Goal: Check status: Check status

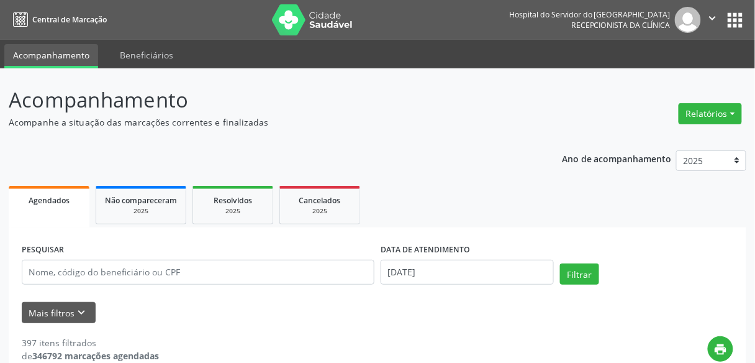
click at [445, 273] on input "[DATE]" at bounding box center [467, 272] width 173 height 25
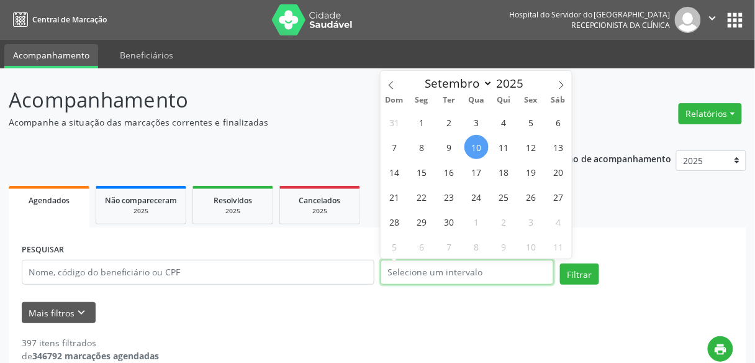
click at [428, 271] on input "text" at bounding box center [467, 272] width 173 height 25
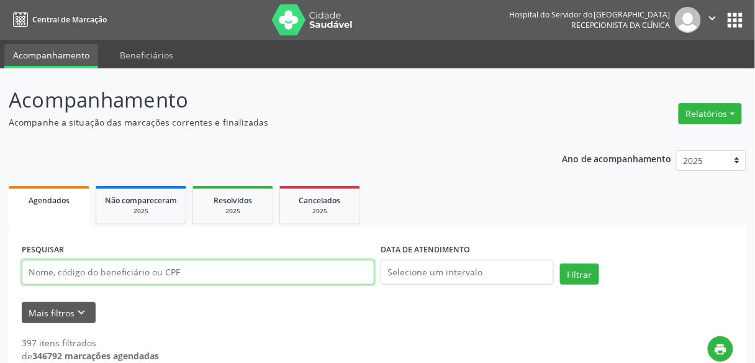
click at [274, 263] on input "text" at bounding box center [198, 272] width 353 height 25
type input "9000128737"
click at [560, 263] on button "Filtrar" at bounding box center [579, 273] width 39 height 21
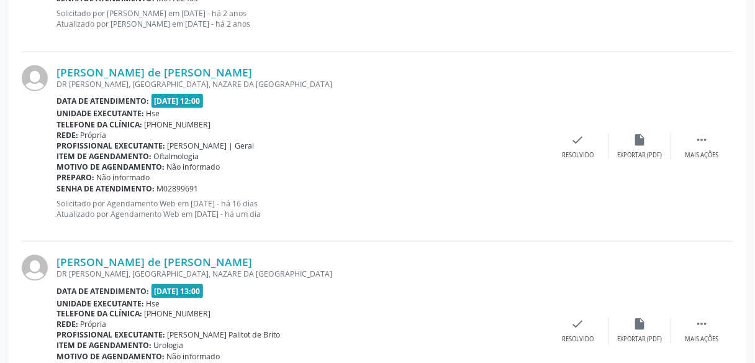
scroll to position [1535, 0]
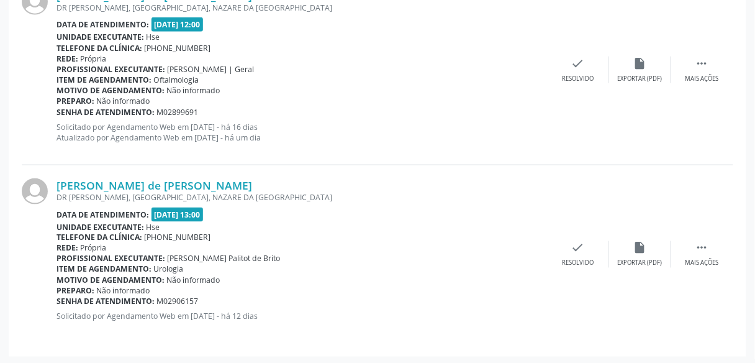
click at [292, 125] on p "Solicitado por Agendamento Web em [DATE] - há 16 dias Atualizado por Agendament…" at bounding box center [302, 132] width 491 height 21
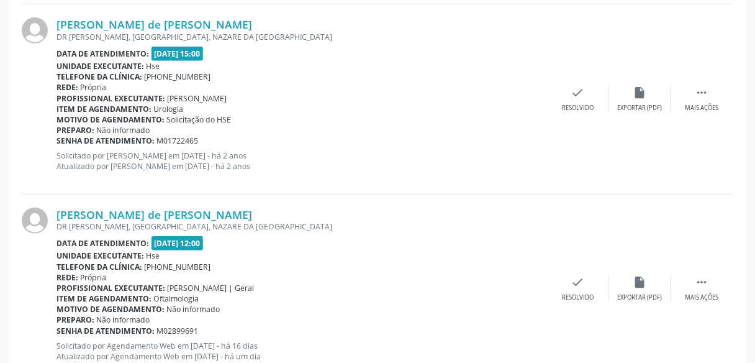
scroll to position [1336, 0]
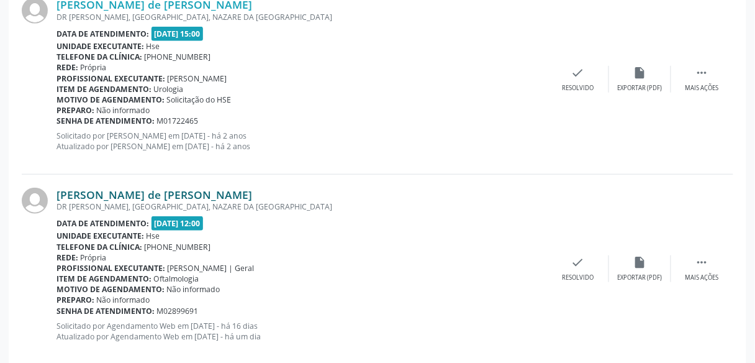
click at [186, 188] on link "[PERSON_NAME] de [PERSON_NAME]" at bounding box center [155, 195] width 196 height 14
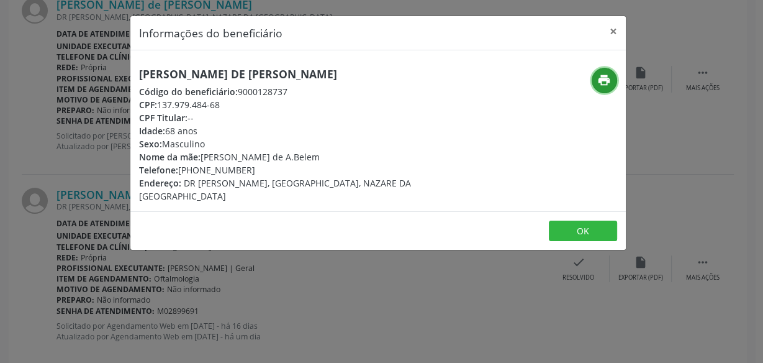
click at [604, 77] on icon "print" at bounding box center [604, 80] width 14 height 14
click at [70, 156] on div "Informações do beneficiário × [PERSON_NAME] de [PERSON_NAME] Código do benefici…" at bounding box center [381, 181] width 763 height 363
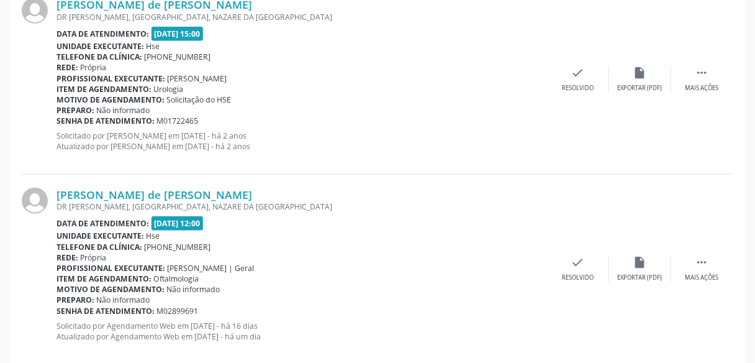
click at [245, 133] on p "Solicitado por [PERSON_NAME] em [DATE] - há 2 anos Atualizado por [PERSON_NAME]…" at bounding box center [302, 140] width 491 height 21
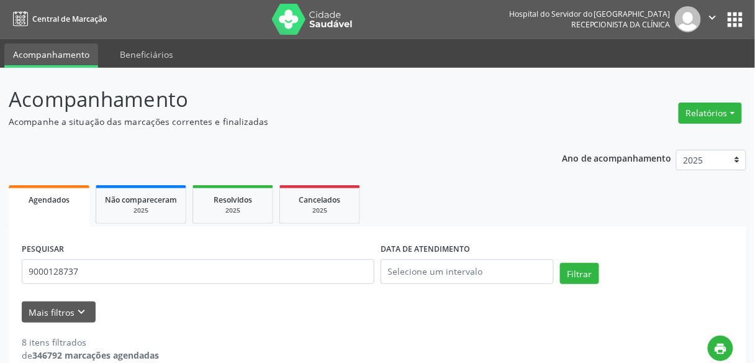
scroll to position [0, 0]
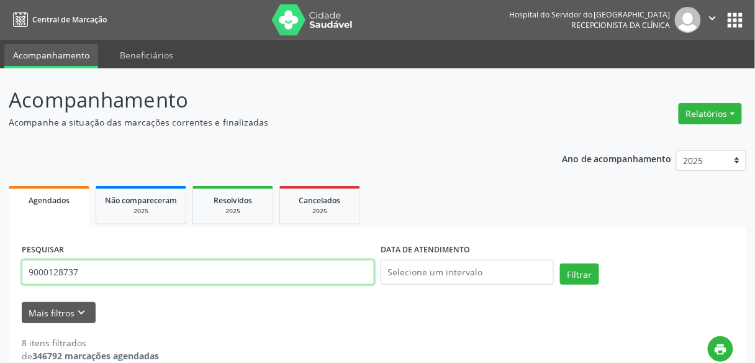
click at [227, 273] on input "9000128737" at bounding box center [198, 272] width 353 height 25
click at [560, 263] on button "Filtrar" at bounding box center [579, 273] width 39 height 21
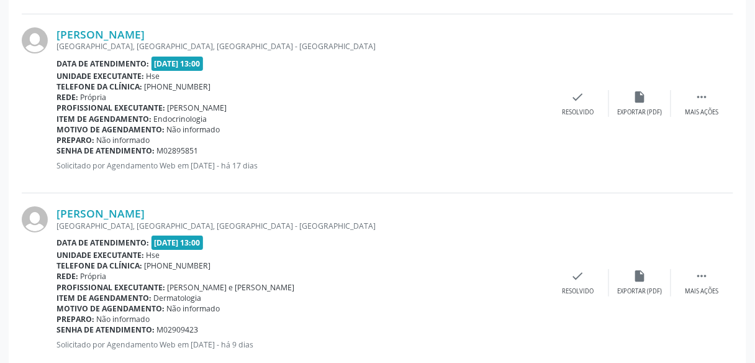
scroll to position [2271, 0]
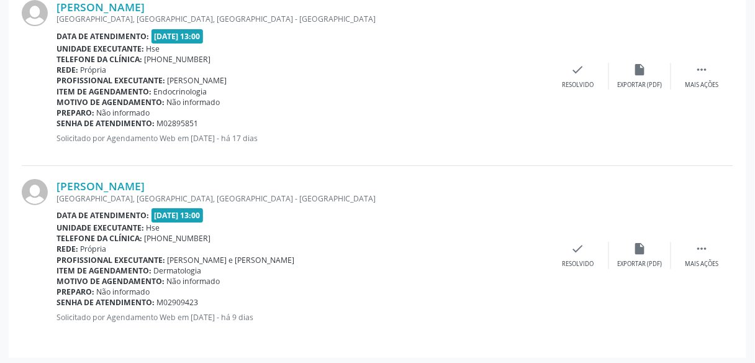
click at [389, 76] on div "Profissional executante: [PERSON_NAME]" at bounding box center [302, 80] width 491 height 11
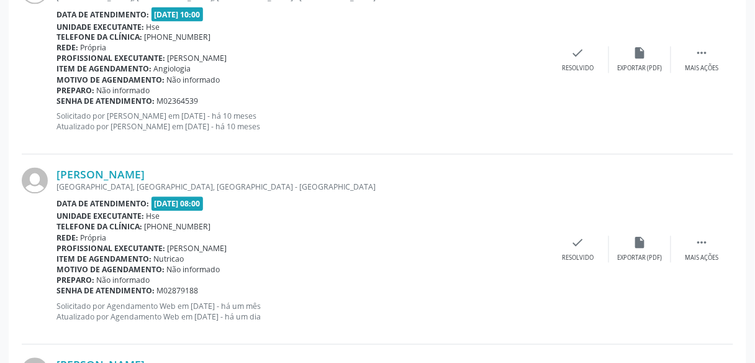
scroll to position [1715, 0]
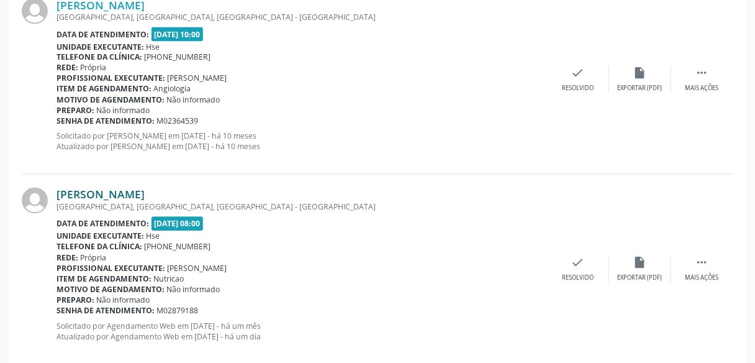
click at [145, 192] on link "[PERSON_NAME]" at bounding box center [101, 195] width 88 height 14
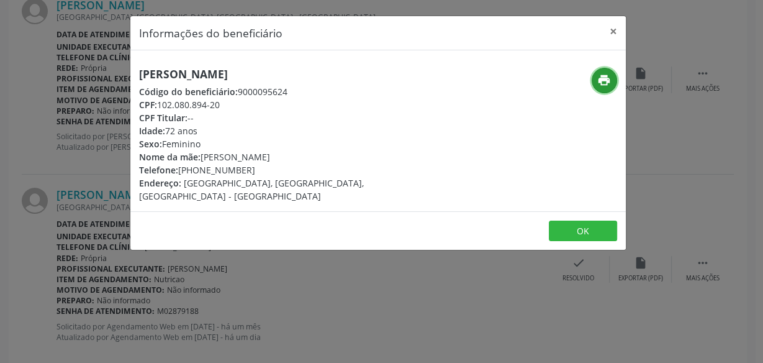
click at [609, 69] on button "print" at bounding box center [604, 80] width 25 height 25
click at [192, 68] on h5 "[PERSON_NAME]" at bounding box center [295, 74] width 313 height 13
copy div "[PERSON_NAME]"
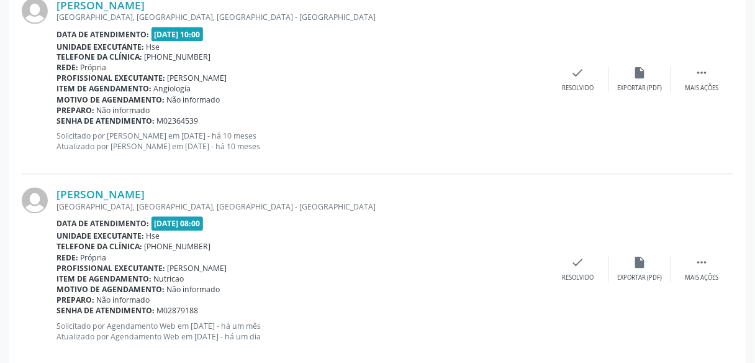
click at [382, 146] on p "Solicitado por [PERSON_NAME] em [DATE] - há 10 meses Atualizado por [PERSON_NAM…" at bounding box center [302, 141] width 491 height 21
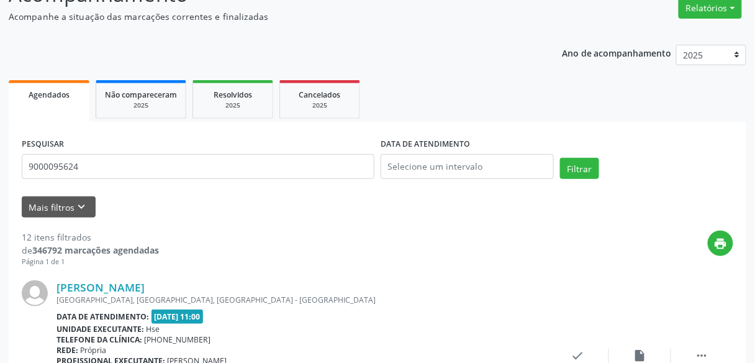
scroll to position [0, 0]
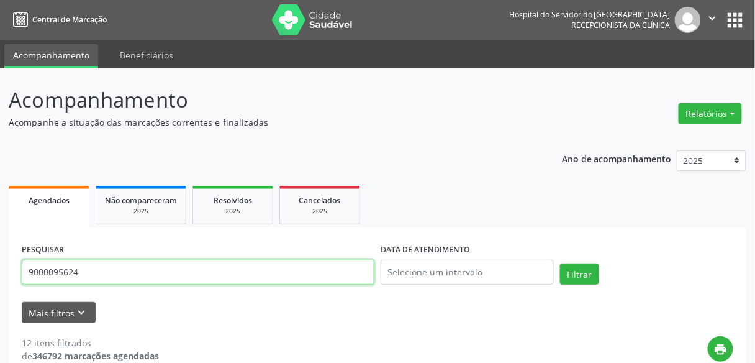
click at [303, 271] on input "9000095624" at bounding box center [198, 272] width 353 height 25
paste input "[PERSON_NAME]"
click at [560, 263] on button "Filtrar" at bounding box center [579, 273] width 39 height 21
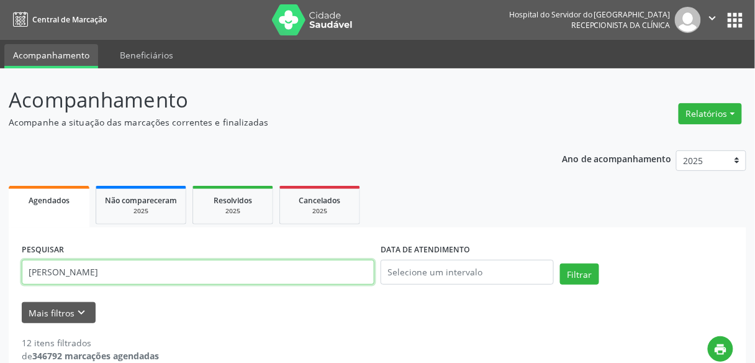
click at [152, 268] on input "[PERSON_NAME]" at bounding box center [198, 272] width 353 height 25
paste input "[PERSON_NAME]"
click at [560, 263] on button "Filtrar" at bounding box center [579, 273] width 39 height 21
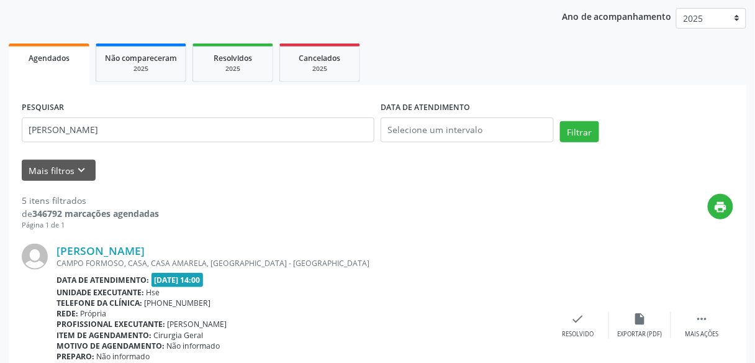
scroll to position [143, 0]
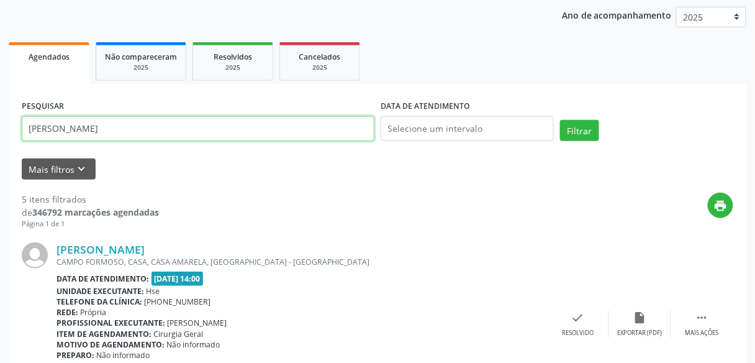
click at [189, 130] on input "[PERSON_NAME]" at bounding box center [198, 128] width 353 height 25
paste input "[PERSON_NAME]"
click at [189, 130] on input "[PERSON_NAME]" at bounding box center [198, 128] width 353 height 25
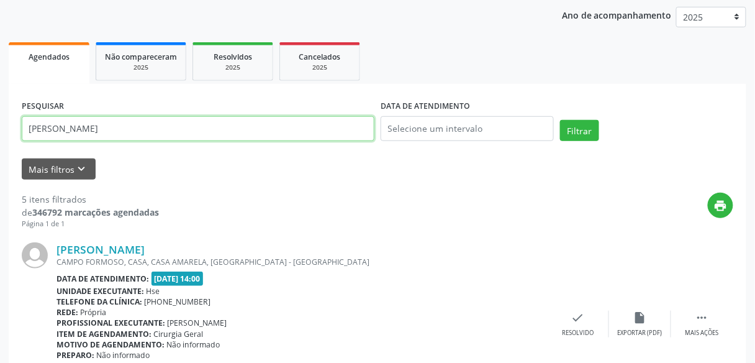
click at [560, 120] on button "Filtrar" at bounding box center [579, 130] width 39 height 21
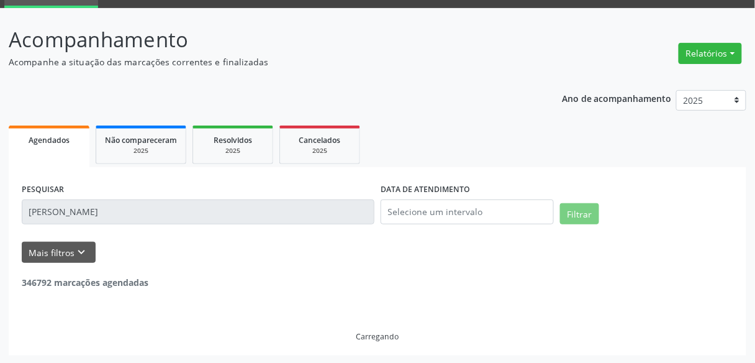
scroll to position [17, 0]
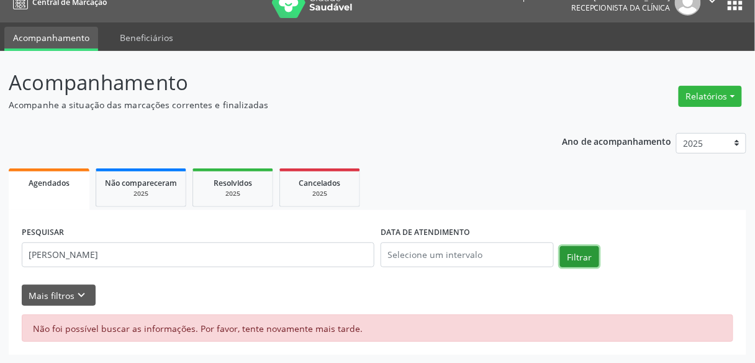
click at [592, 254] on button "Filtrar" at bounding box center [579, 256] width 39 height 21
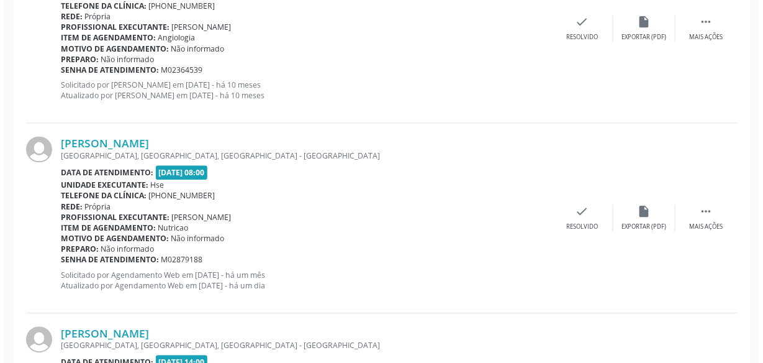
scroll to position [1704, 0]
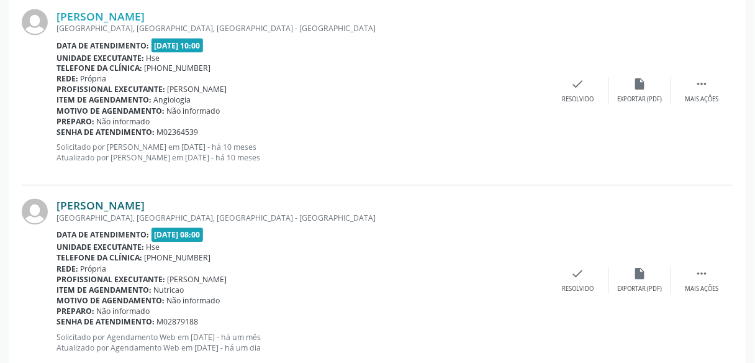
click at [145, 204] on link "[PERSON_NAME]" at bounding box center [101, 206] width 88 height 14
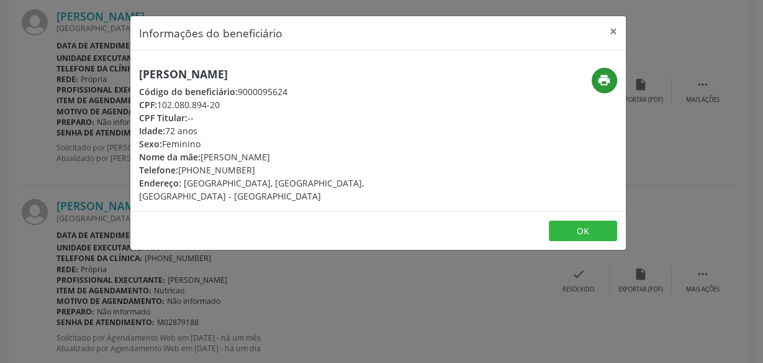
drag, startPoint x: 615, startPoint y: 96, endPoint x: 603, endPoint y: 86, distance: 15.4
click at [603, 86] on div "print" at bounding box center [542, 135] width 165 height 135
click at [603, 86] on icon "print" at bounding box center [604, 80] width 14 height 14
click at [70, 112] on div "Informações do beneficiário × [PERSON_NAME] Código do beneficiário: 9000095624 …" at bounding box center [381, 181] width 763 height 363
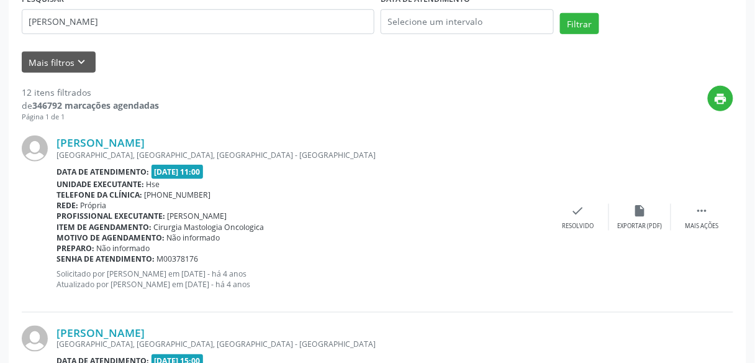
scroll to position [0, 0]
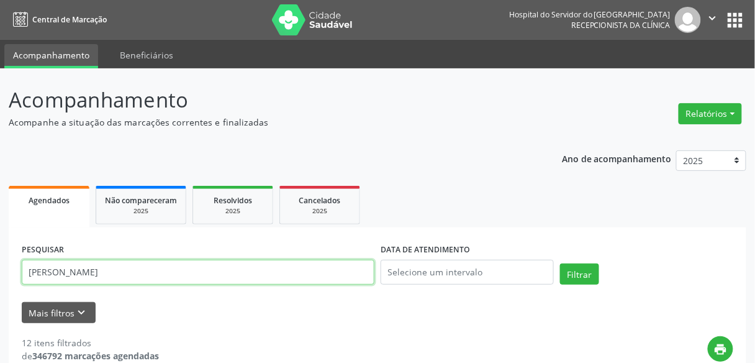
click at [152, 265] on input "[PERSON_NAME]" at bounding box center [198, 272] width 353 height 25
paste input "[PERSON_NAME] de sa"
click at [152, 265] on input "[PERSON_NAME]" at bounding box center [198, 272] width 353 height 25
type input "[PERSON_NAME] de sa"
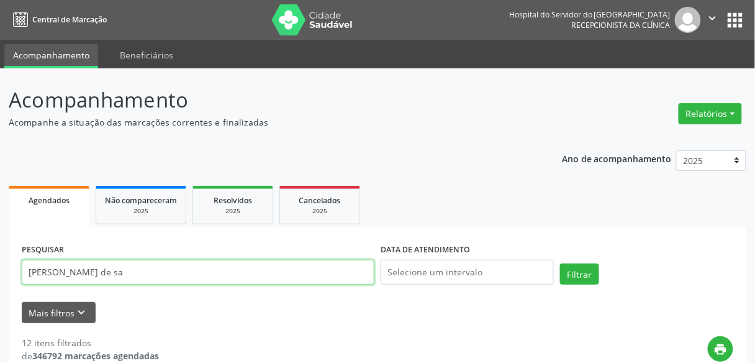
click at [560, 263] on button "Filtrar" at bounding box center [579, 273] width 39 height 21
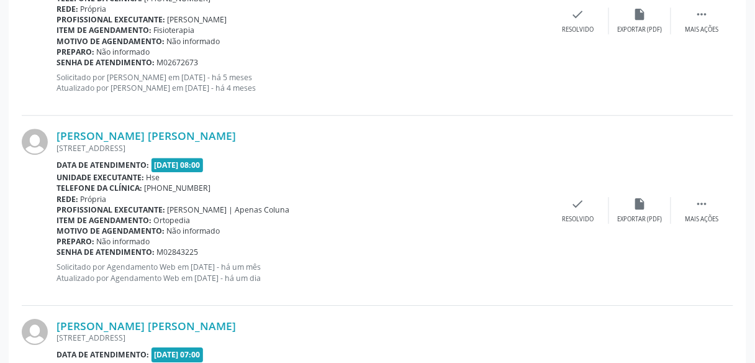
scroll to position [967, 0]
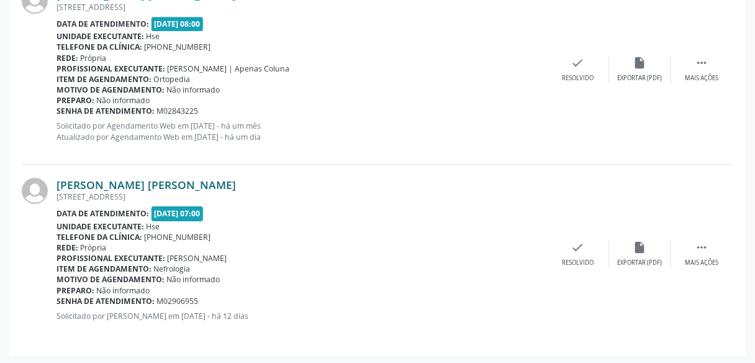
click at [115, 178] on link "[PERSON_NAME] [PERSON_NAME]" at bounding box center [146, 185] width 179 height 14
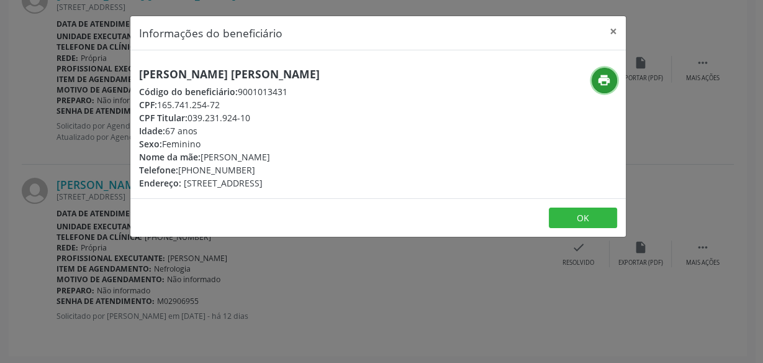
click at [611, 69] on button "print" at bounding box center [604, 80] width 25 height 25
click at [78, 116] on div "Informações do beneficiário × [PERSON_NAME] de Sa Código do beneficiário: 90010…" at bounding box center [381, 181] width 763 height 363
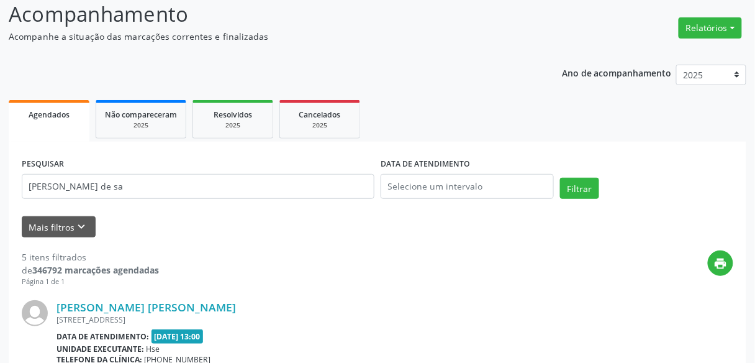
scroll to position [0, 0]
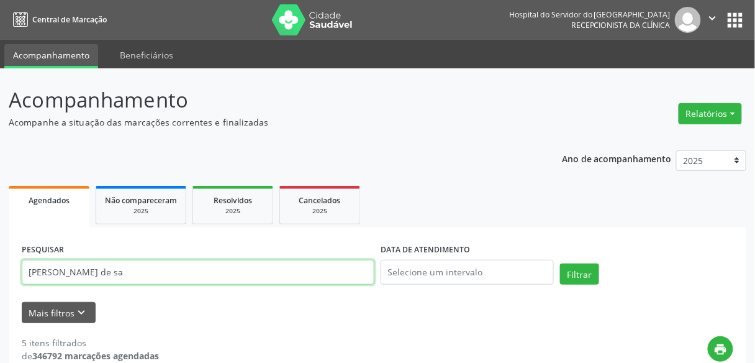
click at [179, 261] on input "[PERSON_NAME] de sa" at bounding box center [198, 272] width 353 height 25
type input "="
click at [174, 267] on input "text" at bounding box center [198, 272] width 353 height 25
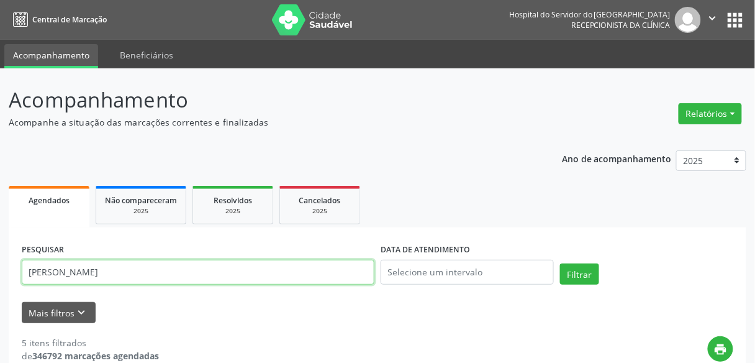
click at [560, 263] on button "Filtrar" at bounding box center [579, 273] width 39 height 21
click at [174, 267] on input "[PERSON_NAME]" at bounding box center [198, 272] width 353 height 25
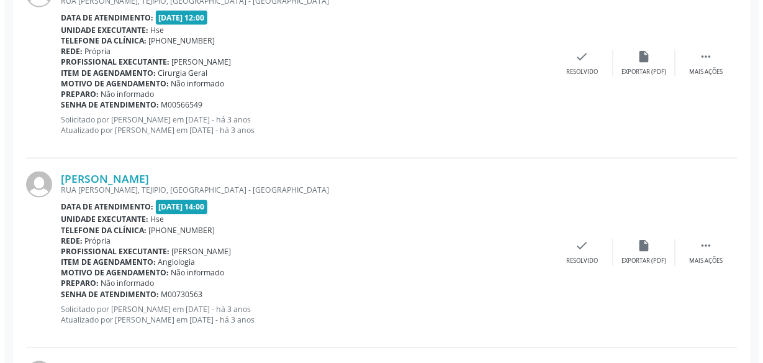
scroll to position [327, 0]
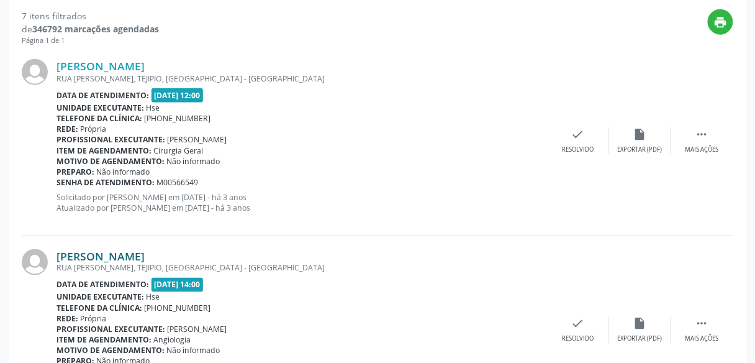
click at [145, 252] on link "[PERSON_NAME]" at bounding box center [101, 256] width 88 height 14
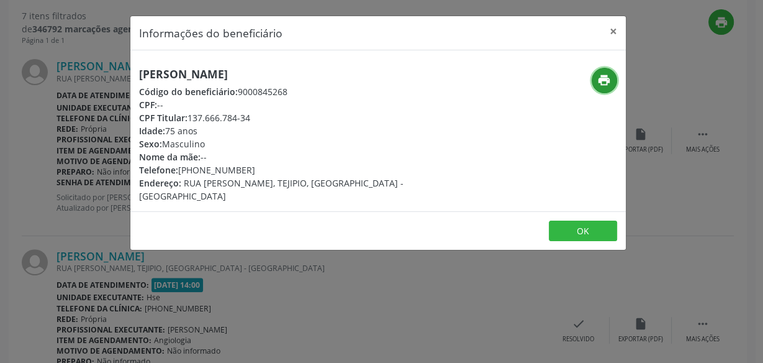
click at [601, 81] on icon "print" at bounding box center [604, 80] width 14 height 14
click at [89, 100] on div "Informações do beneficiário × [PERSON_NAME] Código do beneficiário: 9000845268 …" at bounding box center [381, 181] width 763 height 363
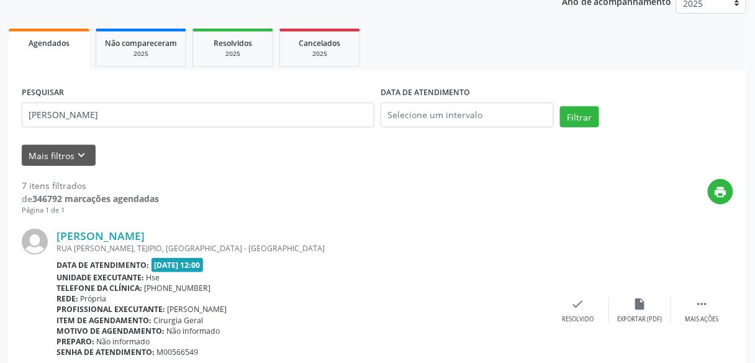
scroll to position [156, 0]
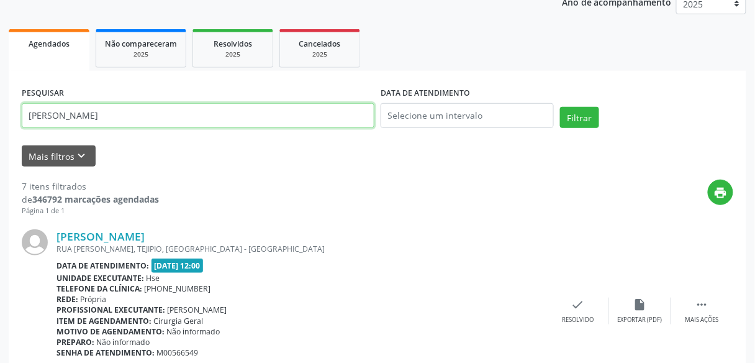
click at [148, 111] on input "[PERSON_NAME]" at bounding box center [198, 115] width 353 height 25
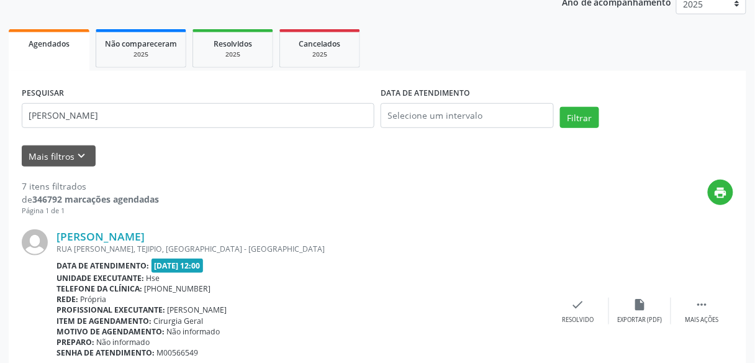
click at [276, 190] on div "print" at bounding box center [446, 197] width 574 height 37
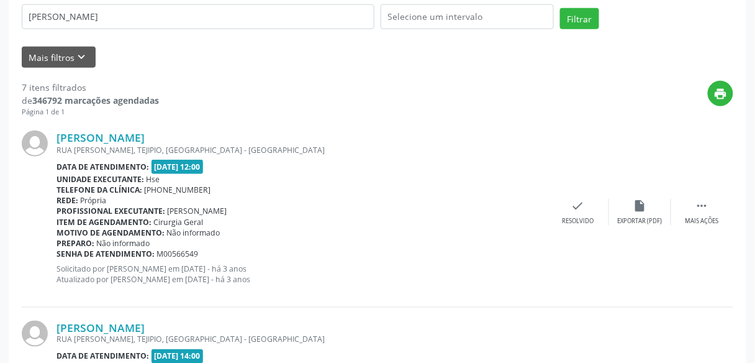
scroll to position [0, 0]
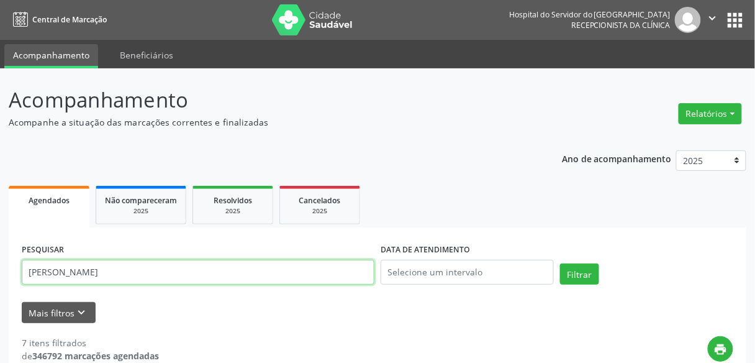
click at [120, 277] on input "[PERSON_NAME]" at bounding box center [198, 272] width 353 height 25
paste input "[PERSON_NAME]"
type input "[PERSON_NAME]"
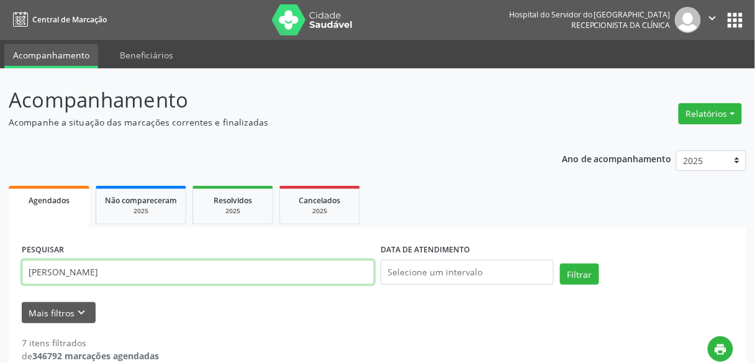
click at [560, 263] on button "Filtrar" at bounding box center [579, 273] width 39 height 21
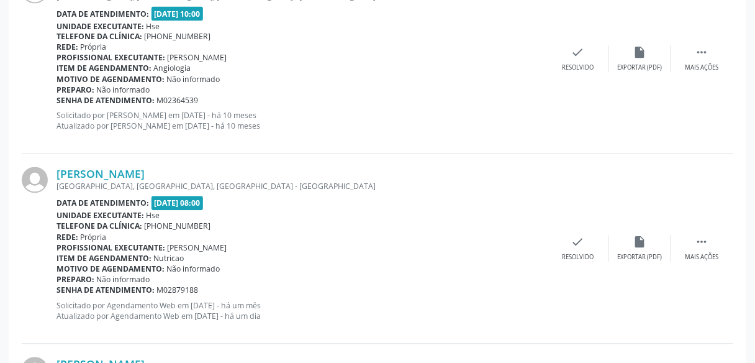
scroll to position [1800, 0]
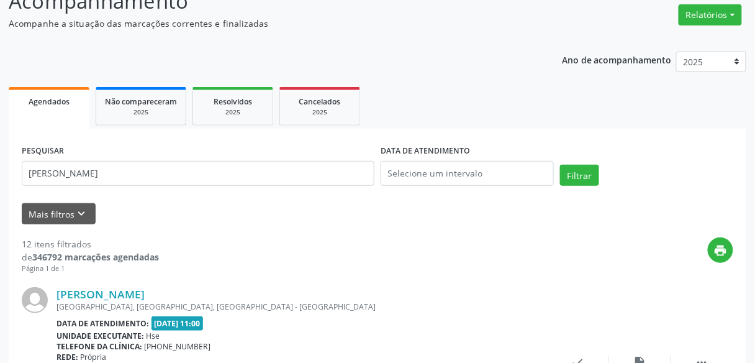
scroll to position [90, 0]
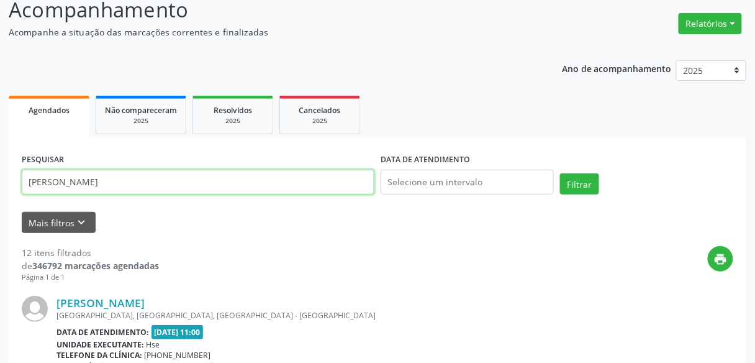
click at [152, 184] on input "[PERSON_NAME]" at bounding box center [198, 182] width 353 height 25
click at [560, 173] on button "Filtrar" at bounding box center [579, 183] width 39 height 21
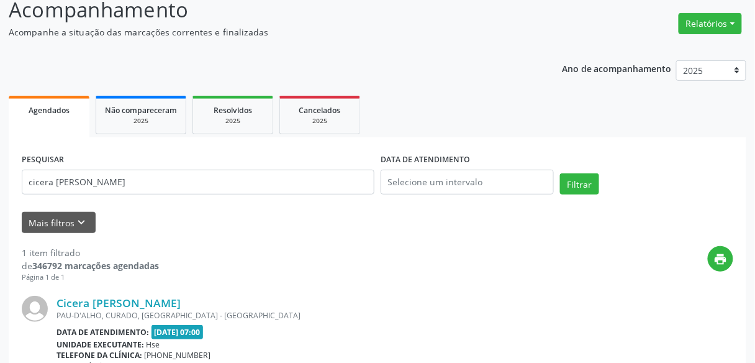
scroll to position [220, 0]
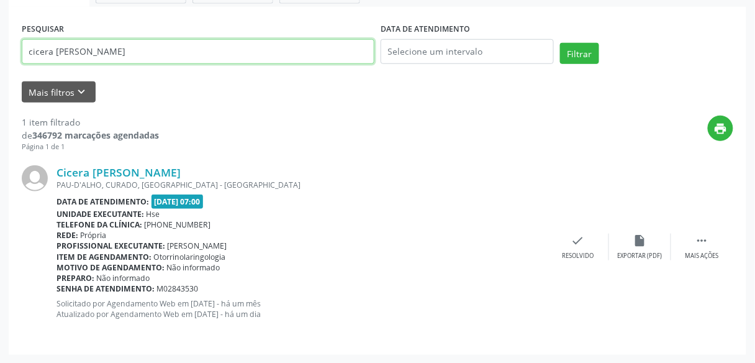
click at [258, 63] on input "cicera [PERSON_NAME]" at bounding box center [198, 51] width 353 height 25
type input "[PERSON_NAME]"
click at [560, 43] on button "Filtrar" at bounding box center [579, 53] width 39 height 21
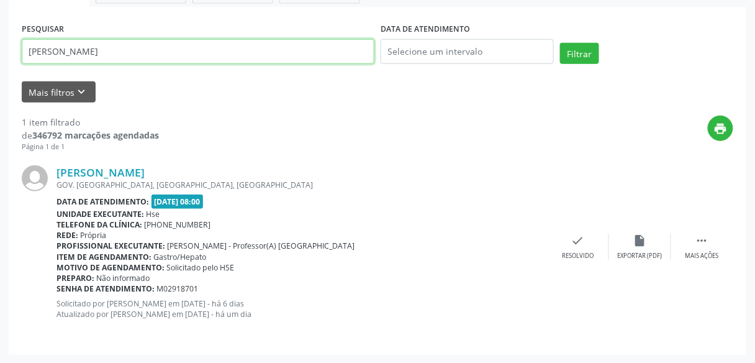
click at [258, 63] on input "[PERSON_NAME]" at bounding box center [198, 51] width 353 height 25
click at [560, 43] on button "Filtrar" at bounding box center [579, 53] width 39 height 21
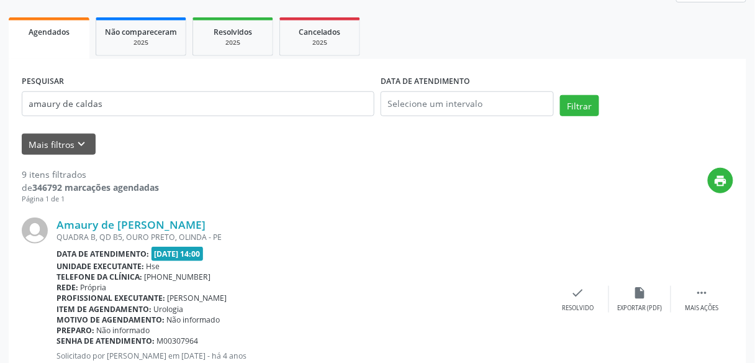
scroll to position [168, 0]
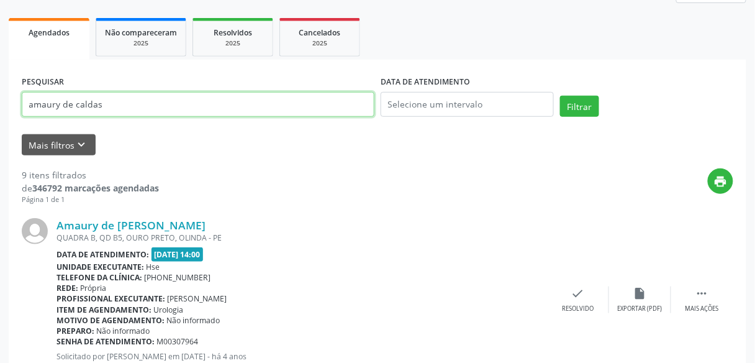
click at [255, 107] on input "amaury de caldas" at bounding box center [198, 104] width 353 height 25
click at [560, 96] on button "Filtrar" at bounding box center [579, 106] width 39 height 21
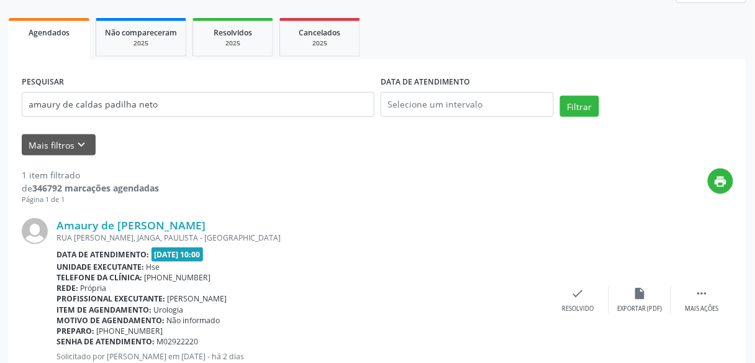
scroll to position [220, 0]
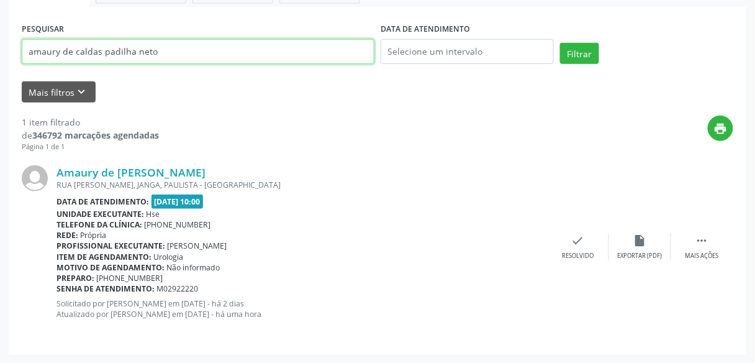
click at [277, 55] on input "amaury de caldas padilha neto" at bounding box center [198, 51] width 353 height 25
click at [560, 43] on button "Filtrar" at bounding box center [579, 53] width 39 height 21
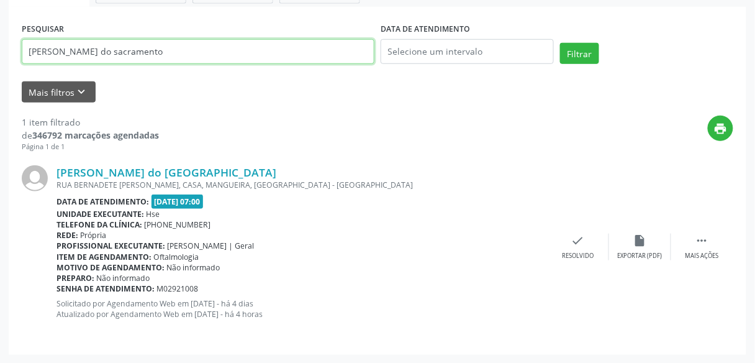
click at [277, 55] on input "[PERSON_NAME] do sacramento" at bounding box center [198, 51] width 353 height 25
click at [560, 43] on button "Filtrar" at bounding box center [579, 53] width 39 height 21
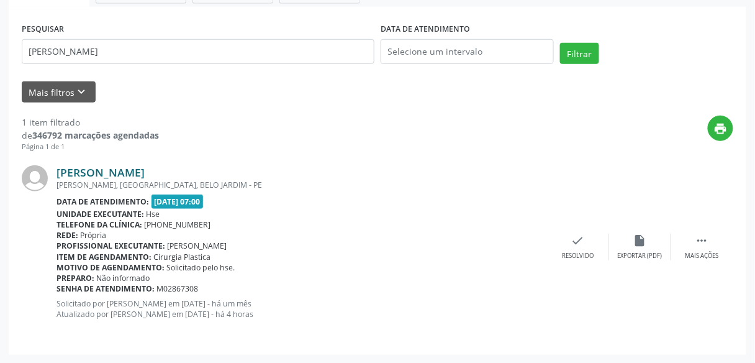
click at [145, 170] on link "[PERSON_NAME]" at bounding box center [101, 172] width 88 height 14
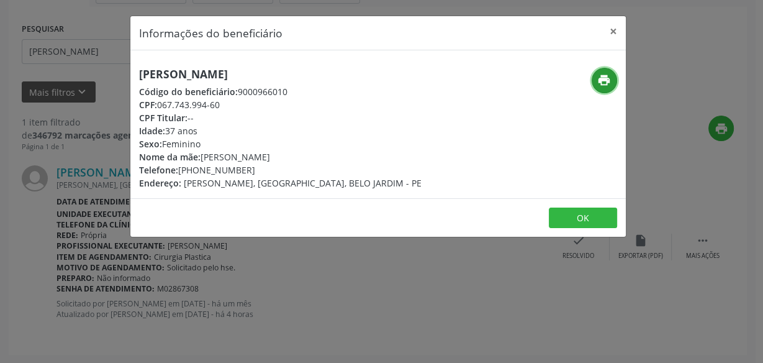
click at [605, 78] on icon "print" at bounding box center [604, 80] width 14 height 14
click at [94, 27] on div "Informações do beneficiário × [PERSON_NAME] Código do beneficiário: 9000966010 …" at bounding box center [381, 181] width 763 height 363
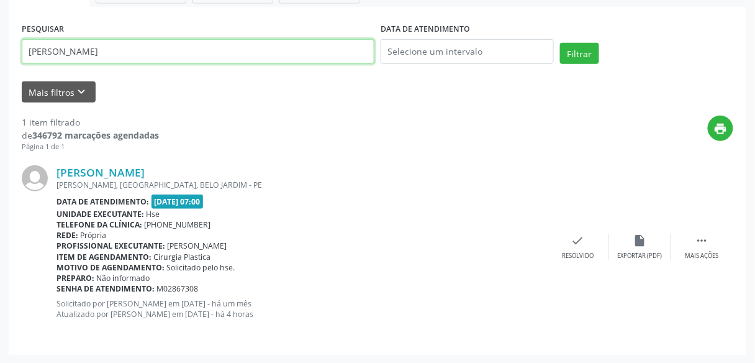
click at [214, 58] on input "[PERSON_NAME]" at bounding box center [198, 51] width 353 height 25
click at [560, 43] on button "Filtrar" at bounding box center [579, 53] width 39 height 21
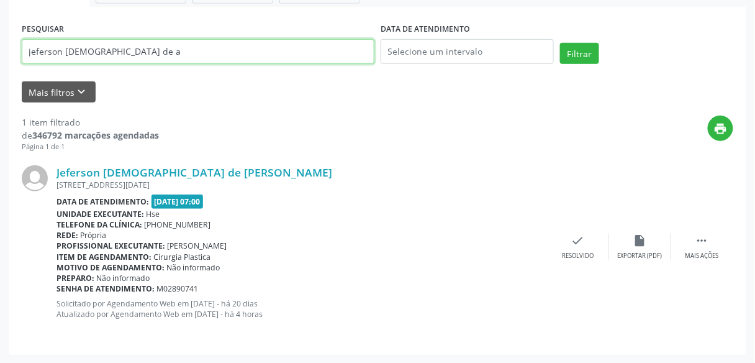
click at [235, 53] on input "jeferson [DEMOGRAPHIC_DATA] de a" at bounding box center [198, 51] width 353 height 25
click at [560, 43] on button "Filtrar" at bounding box center [579, 53] width 39 height 21
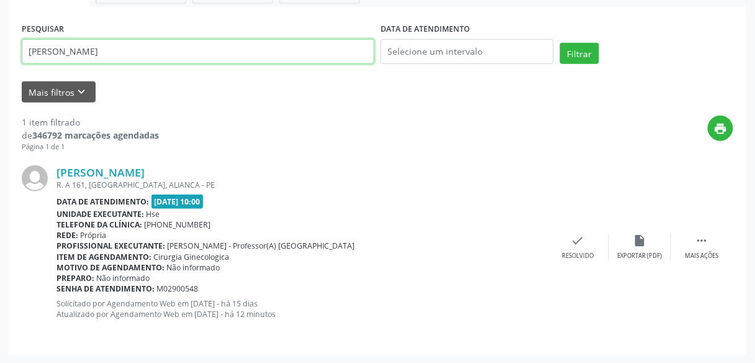
click at [233, 49] on input "[PERSON_NAME]" at bounding box center [198, 51] width 353 height 25
click at [560, 43] on button "Filtrar" at bounding box center [579, 53] width 39 height 21
click at [233, 49] on input "efigenia [PERSON_NAME]" at bounding box center [198, 51] width 353 height 25
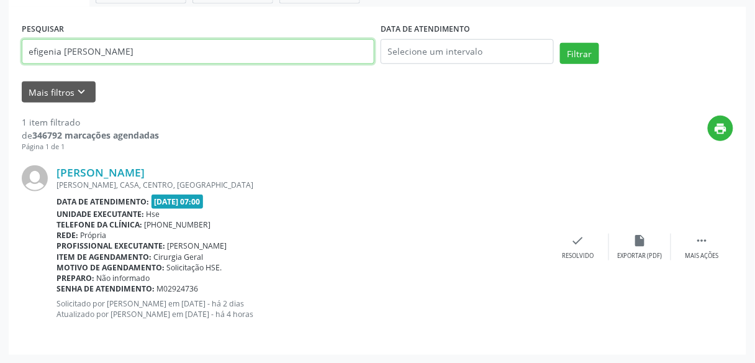
click at [233, 49] on input "efigenia [PERSON_NAME]" at bounding box center [198, 51] width 353 height 25
click at [560, 43] on button "Filtrar" at bounding box center [579, 53] width 39 height 21
click at [233, 49] on input "[PERSON_NAME]" at bounding box center [198, 51] width 353 height 25
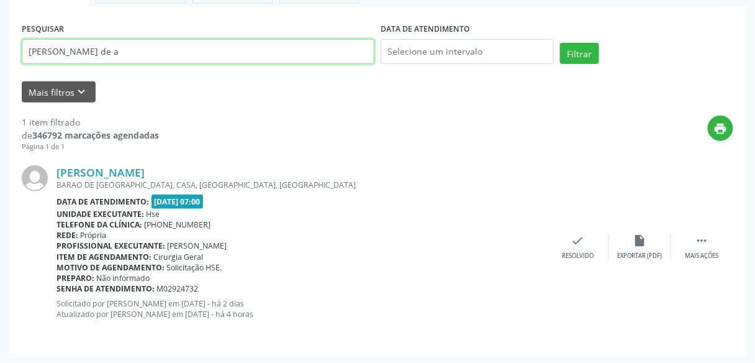
click at [233, 49] on input "[PERSON_NAME] de a" at bounding box center [198, 51] width 353 height 25
click at [560, 43] on button "Filtrar" at bounding box center [579, 53] width 39 height 21
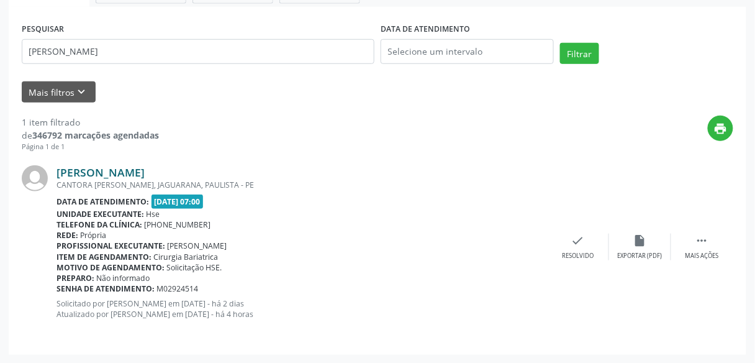
click at [145, 166] on link "[PERSON_NAME]" at bounding box center [101, 172] width 88 height 14
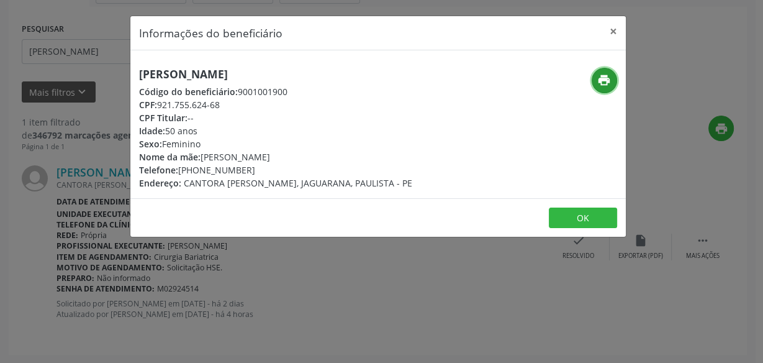
click at [594, 86] on button "print" at bounding box center [604, 80] width 25 height 25
click at [22, 105] on div "Informações do beneficiário × [PERSON_NAME] Código do beneficiário: 9001001900 …" at bounding box center [381, 181] width 763 height 363
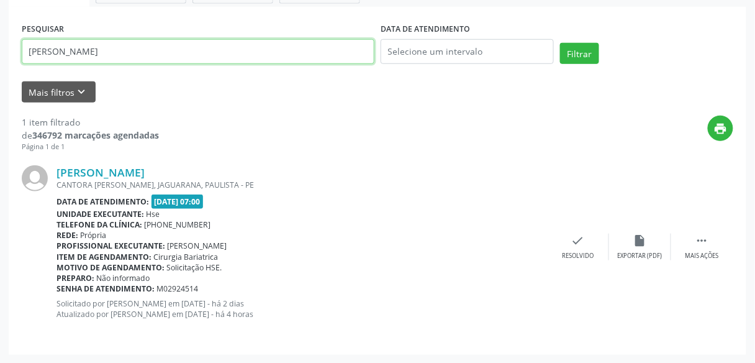
click at [177, 42] on input "[PERSON_NAME]" at bounding box center [198, 51] width 353 height 25
type input "a"
type input "[PERSON_NAME] do o"
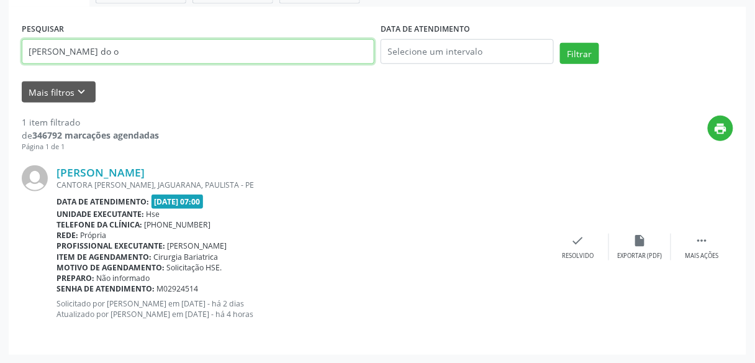
click at [560, 43] on button "Filtrar" at bounding box center [579, 53] width 39 height 21
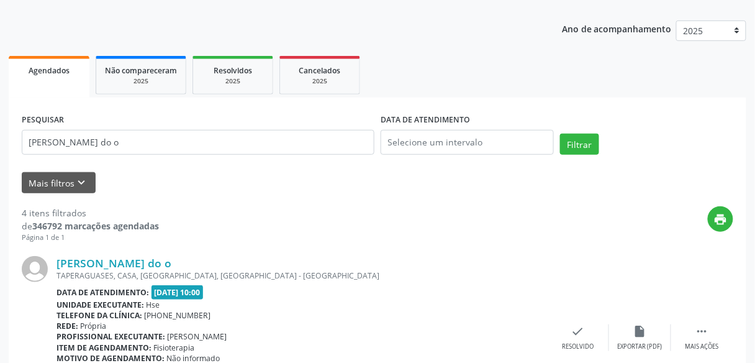
scroll to position [0, 0]
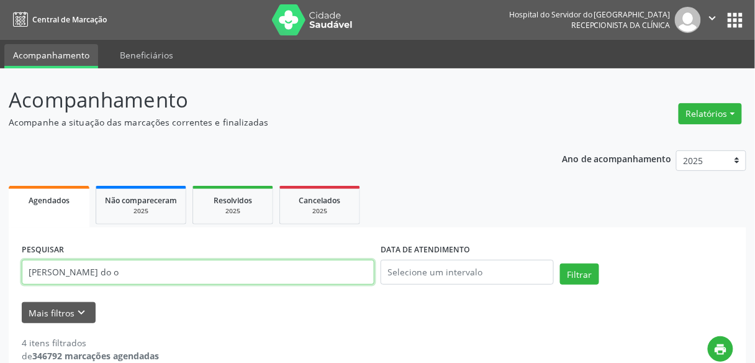
click at [182, 277] on input "[PERSON_NAME] do o" at bounding box center [198, 272] width 353 height 25
type input "[PERSON_NAME]"
click at [560, 263] on button "Filtrar" at bounding box center [579, 273] width 39 height 21
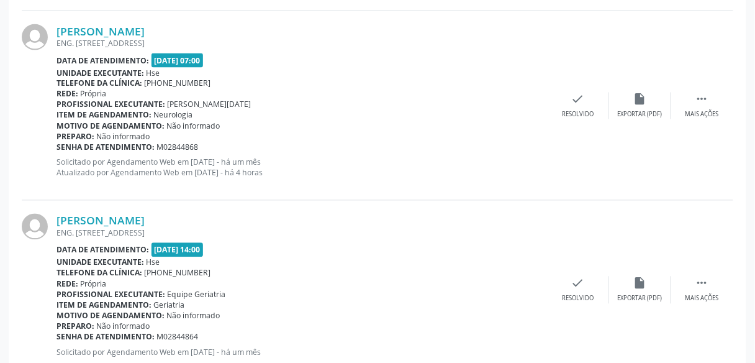
scroll to position [1688, 0]
